Goal: Transaction & Acquisition: Purchase product/service

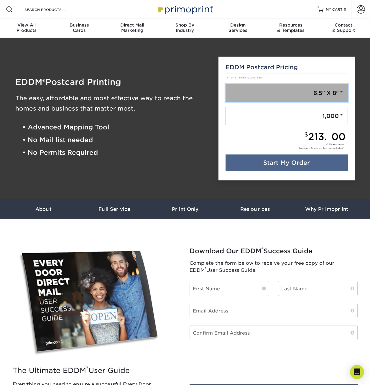
click at [325, 94] on link "6.5" X 8"" at bounding box center [286, 93] width 122 height 18
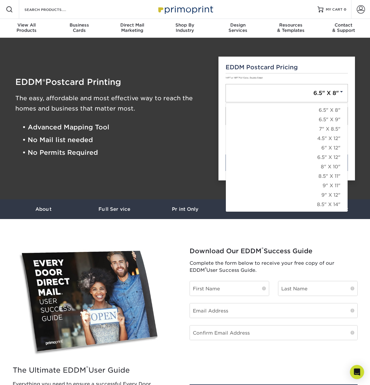
click at [278, 228] on section "The Ultimate EDDM ® User Guide Everything you need to ensure a successful Every…" at bounding box center [185, 313] width 370 height 189
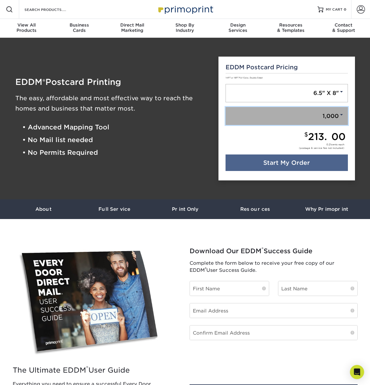
click at [344, 114] on link "1,000" at bounding box center [286, 116] width 122 height 18
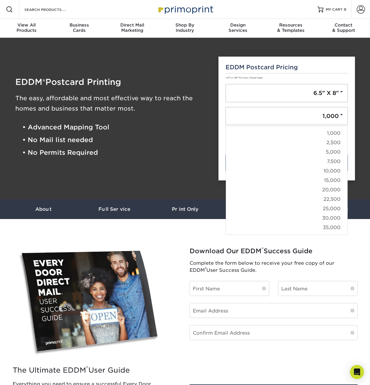
click at [183, 54] on div "EDDM ® Postcard Printing The easy, affordable and most effective way to reach t…" at bounding box center [112, 119] width 203 height 138
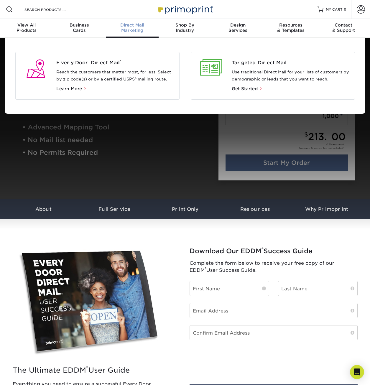
click at [95, 67] on div "Every Door Direct Mail ® Reach the customers that matter most, for less. Select…" at bounding box center [117, 75] width 123 height 33
click at [98, 57] on div "Every Door Direct Mail ® Reach the customers that matter most, for less. Select…" at bounding box center [97, 76] width 164 height 48
click at [97, 63] on span "Every Door Direct Mail ®" at bounding box center [115, 62] width 118 height 7
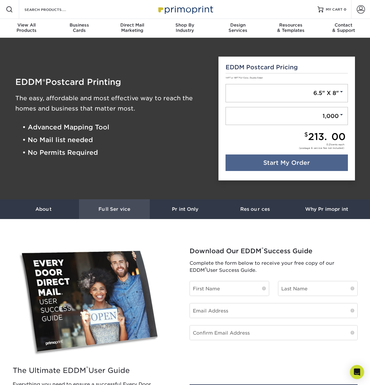
click at [113, 210] on h3 "Full Service" at bounding box center [114, 209] width 71 height 6
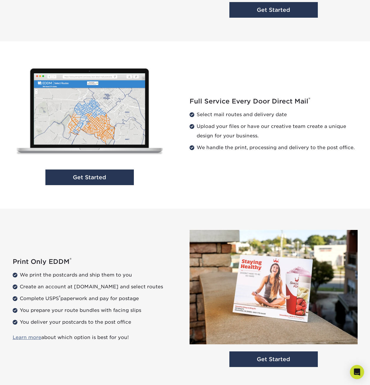
scroll to position [560, 0]
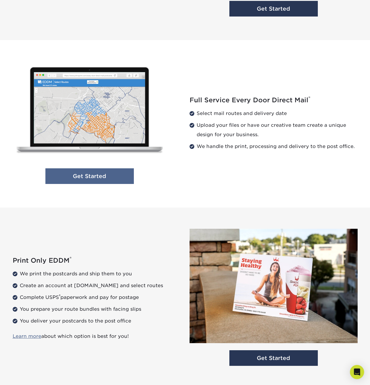
click at [116, 179] on link "Get Started" at bounding box center [89, 176] width 88 height 16
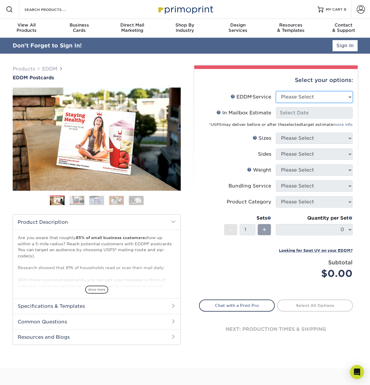
click at [301, 101] on select "Please Select Full Service Print Only" at bounding box center [314, 96] width 77 height 11
select select "full_service"
click at [276, 91] on select "Please Select Full Service Print Only" at bounding box center [314, 96] width 77 height 11
select select "-1"
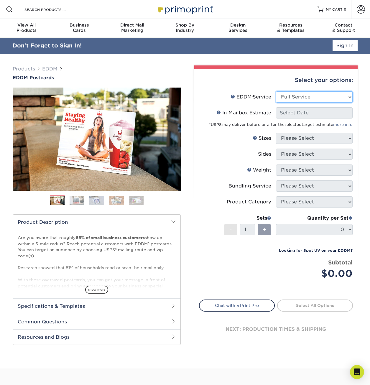
select select "-1"
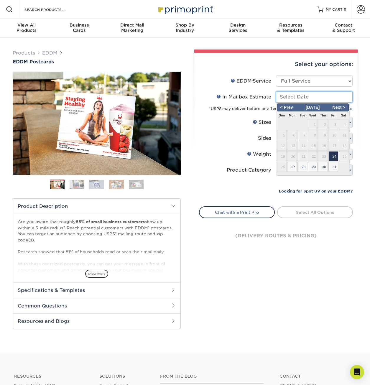
click at [311, 94] on input "In Mailbox Estimate Help In Mailbox Estimate" at bounding box center [314, 96] width 77 height 11
click at [293, 166] on span "27" at bounding box center [292, 167] width 10 height 10
type input "2025-10-27"
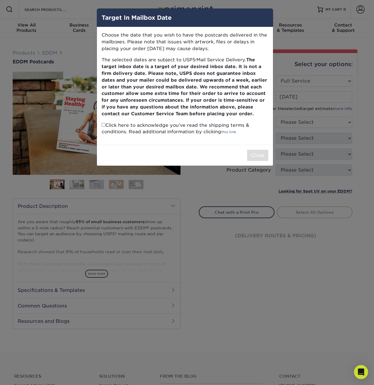
click at [114, 128] on p "Click here to acknowledge you’ve read the shipping terms & conditions. Read add…" at bounding box center [185, 129] width 167 height 14
click at [104, 126] on input "checkbox" at bounding box center [104, 125] width 4 height 4
checkbox input "true"
click at [249, 156] on button "Close" at bounding box center [257, 155] width 21 height 11
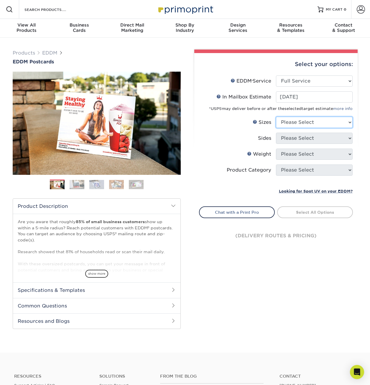
click at [301, 123] on select "Please Select 4.5" x 12" 6" x 12" 6.5" x 8" 6.5" x 9" 6.5" x 12" 7" x 8.5" 8" x…" at bounding box center [314, 122] width 77 height 11
select select "6.50x8.00"
click at [276, 117] on select "Please Select 4.5" x 12" 6" x 12" 6.5" x 8" 6.5" x 9" 6.5" x 12" 7" x 8.5" 8" x…" at bounding box center [314, 122] width 77 height 11
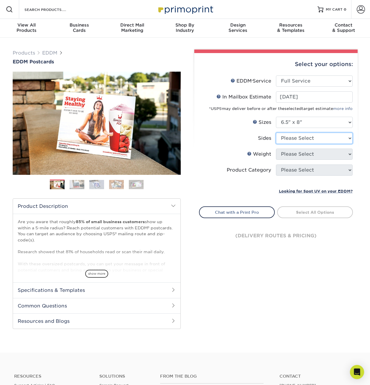
click at [299, 140] on select "Please Select Print Both Sides Print Front Only" at bounding box center [314, 138] width 77 height 11
select select "13abbda7-1d64-4f25-8bb2-c179b224825d"
click at [276, 133] on select "Please Select Print Both Sides Print Front Only" at bounding box center [314, 138] width 77 height 11
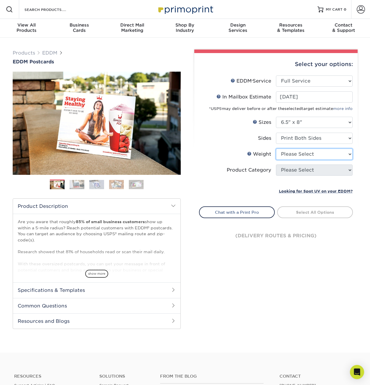
click at [304, 155] on select "Please Select 16PT 14PT" at bounding box center [314, 154] width 77 height 11
select select "16PT"
click at [276, 149] on select "Please Select 16PT 14PT" at bounding box center [314, 154] width 77 height 11
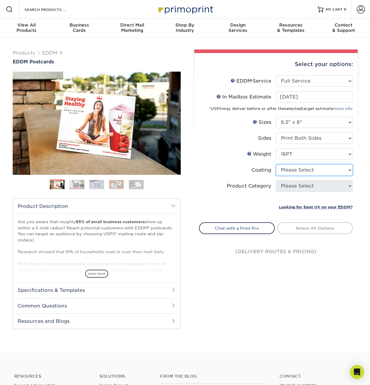
click at [298, 172] on select at bounding box center [314, 169] width 77 height 11
select select "1e8116af-acfc-44b1-83dc-8181aa338834"
click at [276, 164] on select at bounding box center [314, 169] width 77 height 11
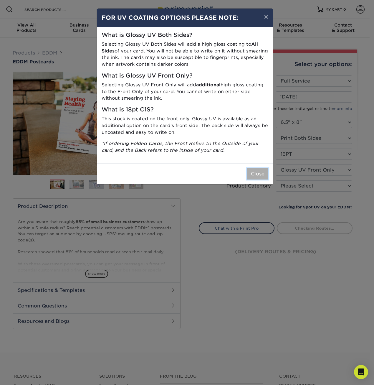
click at [253, 168] on button "Close" at bounding box center [257, 173] width 21 height 11
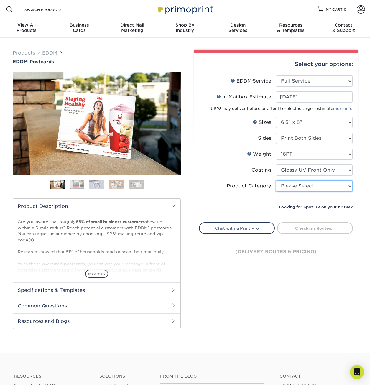
click at [292, 189] on select "Please Select Postcards" at bounding box center [314, 185] width 77 height 11
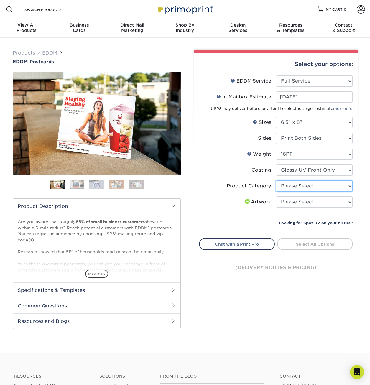
select select "9b7272e0-d6c8-4c3c-8e97-d3a1bcdab858"
click at [276, 180] on select "Please Select Postcards" at bounding box center [314, 185] width 77 height 11
click at [281, 203] on select "Please Select I will upload files I need a design - $150" at bounding box center [314, 201] width 77 height 11
select select "upload"
click at [276, 196] on select "Please Select I will upload files I need a design - $150" at bounding box center [314, 201] width 77 height 11
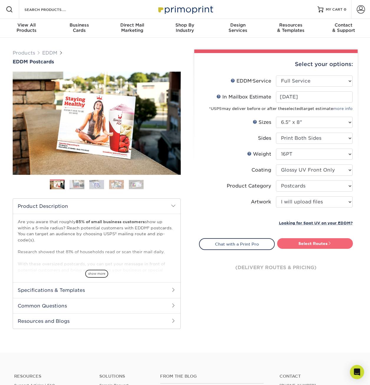
click at [301, 243] on link "Select Routes" at bounding box center [315, 243] width 76 height 11
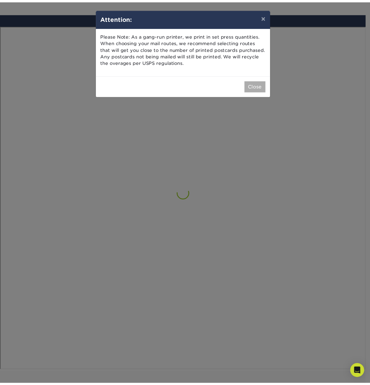
scroll to position [344, 0]
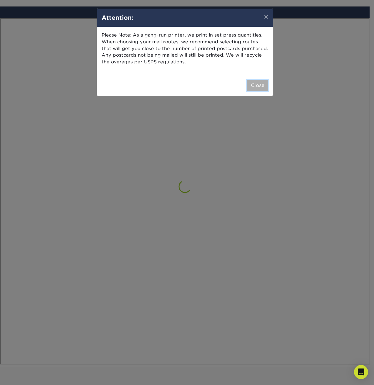
click at [257, 85] on button "Close" at bounding box center [257, 85] width 21 height 11
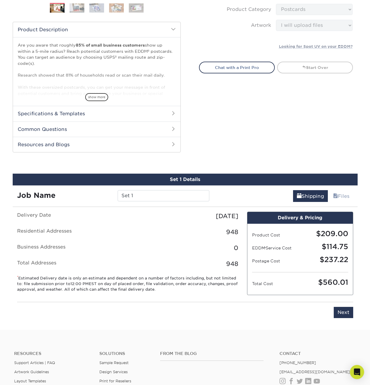
scroll to position [177, 0]
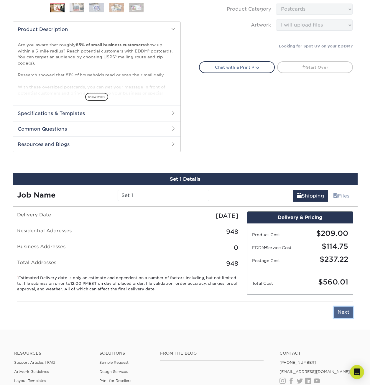
click at [339, 315] on input "Next" at bounding box center [343, 311] width 19 height 11
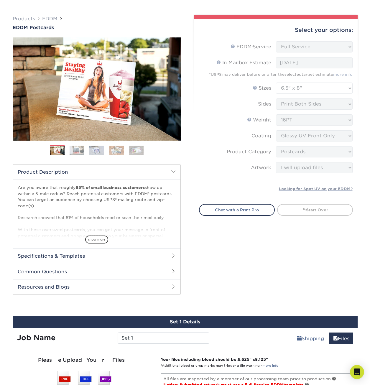
scroll to position [118, 0]
